Goal: Book appointment/travel/reservation

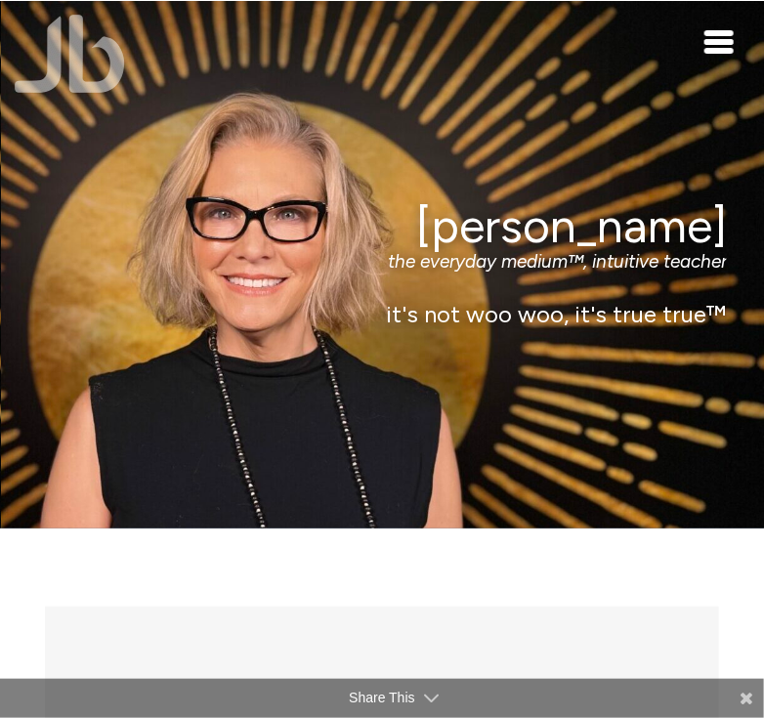
click at [712, 45] on div "Toggle navigation" at bounding box center [719, 41] width 29 height 23
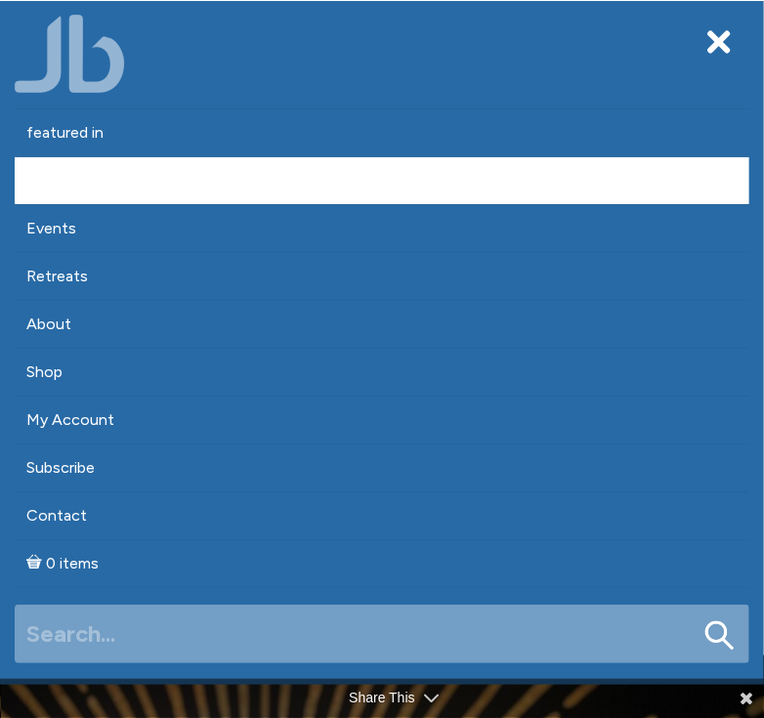
click at [65, 182] on link "Appointments" at bounding box center [382, 180] width 735 height 47
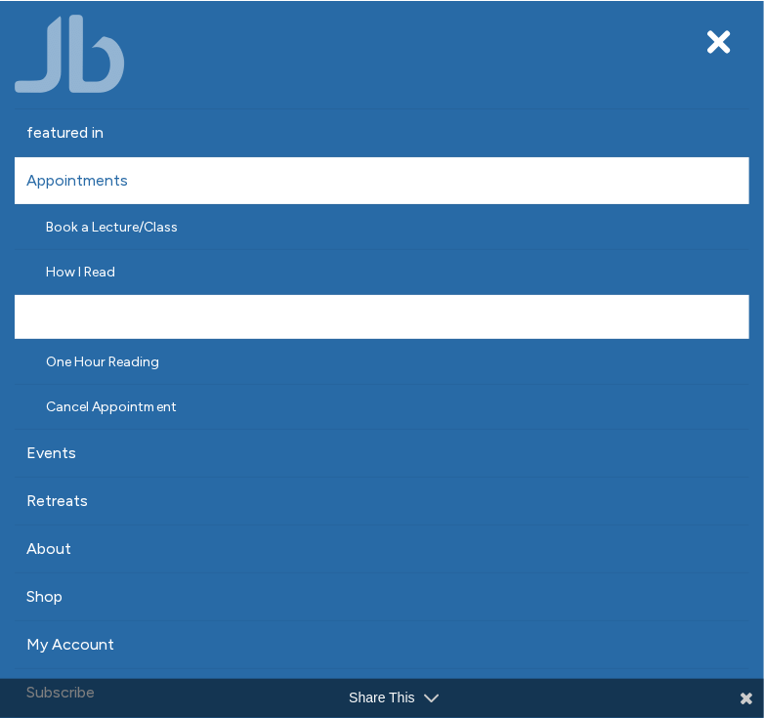
click at [149, 323] on link "Half Hour Reading" at bounding box center [382, 317] width 735 height 44
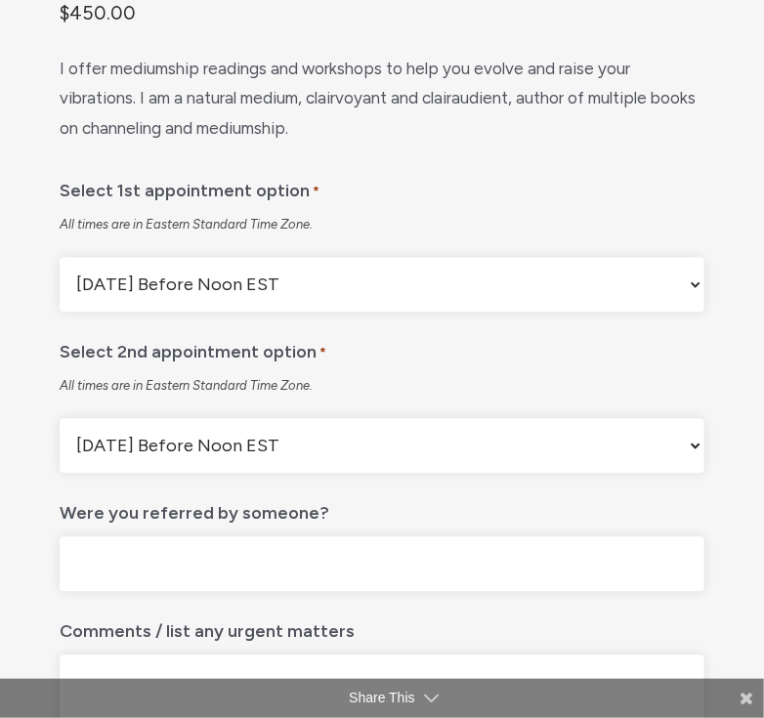
scroll to position [977, 0]
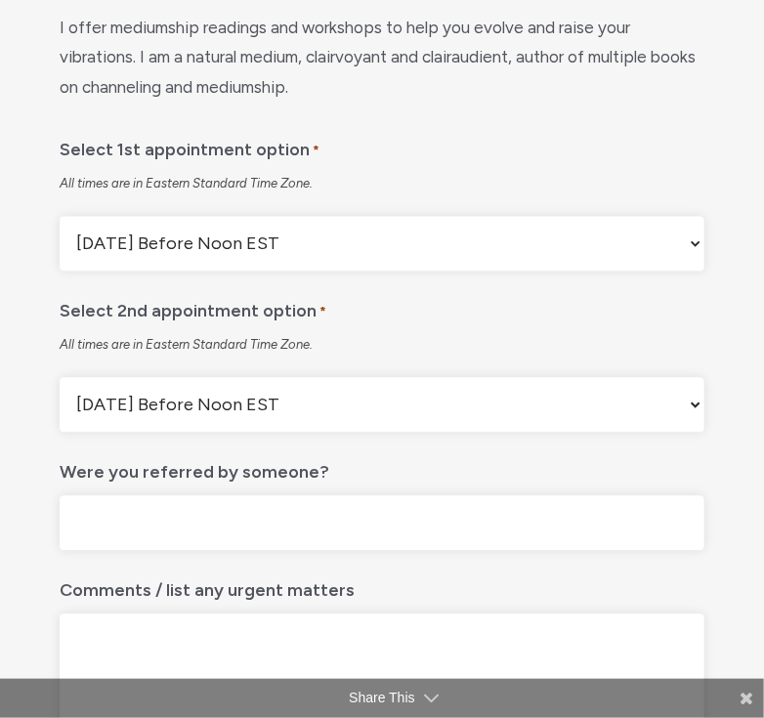
click at [362, 263] on select "Monday Before Noon EST Monday After Noon EST First Available Appointment" at bounding box center [382, 243] width 645 height 55
select select "First Available Appointment"
click at [60, 236] on select "Monday Before Noon EST Monday After Noon EST First Available Appointment" at bounding box center [382, 243] width 645 height 55
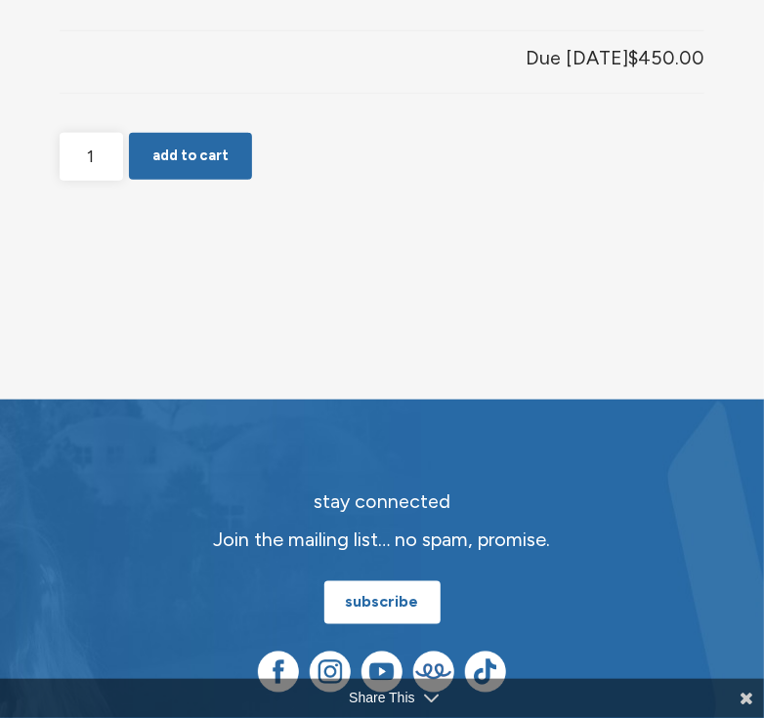
scroll to position [2248, 0]
